Goal: Information Seeking & Learning: Learn about a topic

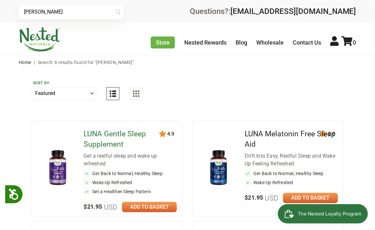
click at [109, 131] on link "LUNA Gentle Sleep Supplement" at bounding box center [114, 138] width 62 height 19
click at [249, 134] on link "LUNA Melatonin Free Sleep Aid" at bounding box center [289, 138] width 91 height 19
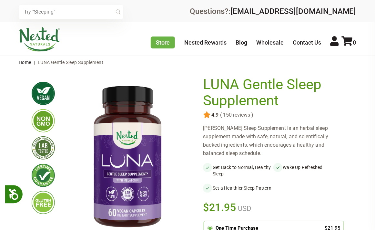
click at [238, 157] on div "[PERSON_NAME] Sleep Supplement is an herbal sleep supplement made with safe, na…" at bounding box center [273, 141] width 140 height 34
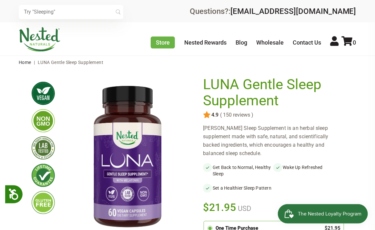
click at [232, 143] on div "LUNA Sleep Supplement is an herbal sleep supplement made with safe, natural, an…" at bounding box center [273, 141] width 140 height 34
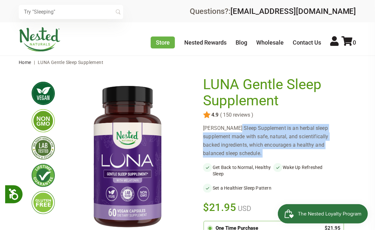
click at [232, 143] on div "LUNA Sleep Supplement is an herbal sleep supplement made with safe, natural, an…" at bounding box center [273, 141] width 140 height 34
copy div "LUNA Sleep Supplement is an herbal sleep supplement made with safe, natural, an…"
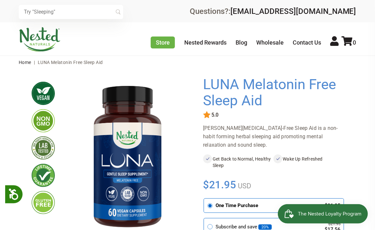
click at [240, 141] on div "LUNA Melatonin-Free Sleep Aid is a non-habit forming herbal sleeping aid promot…" at bounding box center [273, 136] width 140 height 25
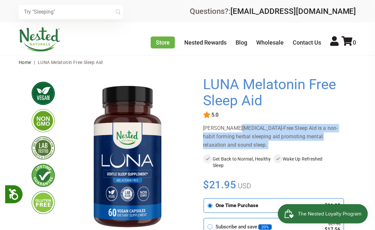
click at [240, 141] on div "LUNA Melatonin-Free Sleep Aid is a non-habit forming herbal sleeping aid promot…" at bounding box center [273, 136] width 140 height 25
copy div "LUNA Melatonin-Free Sleep Aid is a non-habit forming herbal sleeping aid promot…"
click at [74, 9] on input "text" at bounding box center [71, 12] width 104 height 14
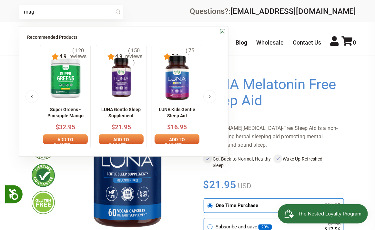
type input "mag"
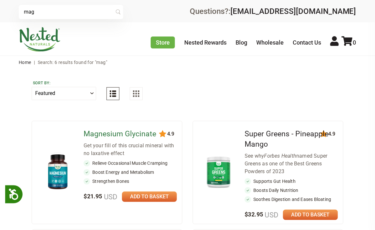
click at [104, 135] on link "Magnesium Glycinate" at bounding box center [119, 133] width 73 height 9
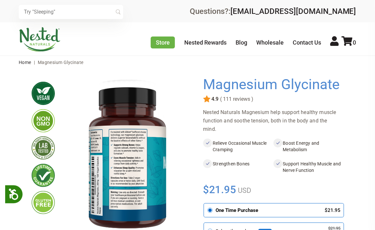
click at [241, 113] on div "Nested Naturals Magnesium help support healthy muscle function and soothe tensi…" at bounding box center [273, 120] width 140 height 25
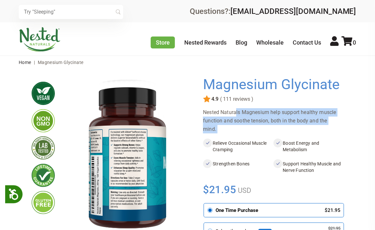
click at [241, 113] on div "Nested Naturals Magnesium help support healthy muscle function and soothe tensi…" at bounding box center [273, 120] width 140 height 25
copy div "Nested Naturals Magnesium help support healthy muscle function and soothe tensi…"
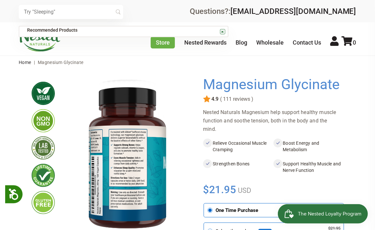
click at [64, 10] on input "text" at bounding box center [71, 12] width 104 height 14
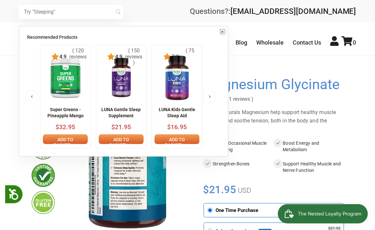
click at [73, 95] on img at bounding box center [65, 77] width 39 height 45
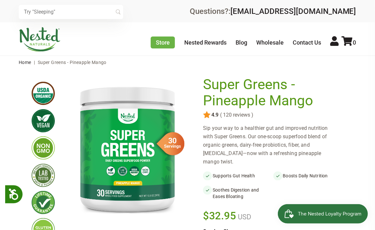
click at [241, 143] on div "Sip your way to a healthier gut and improved nutrition with Super Greens. Our o…" at bounding box center [273, 145] width 140 height 42
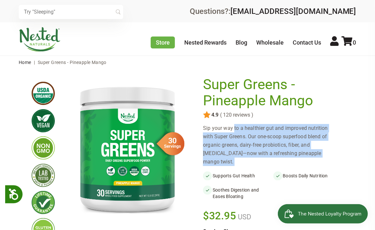
click at [241, 143] on div "Sip your way to a healthier gut and improved nutrition with Super Greens. Our o…" at bounding box center [273, 145] width 140 height 42
drag, startPoint x: 224, startPoint y: 153, endPoint x: 204, endPoint y: 129, distance: 31.5
click at [204, 129] on div "Sip your way to a healthier gut and improved nutrition with Super Greens. Our o…" at bounding box center [273, 145] width 140 height 42
copy div "Sip your way to a healthier gut and improved nutrition with Super Greens. Our o…"
